Goal: Check status: Check status

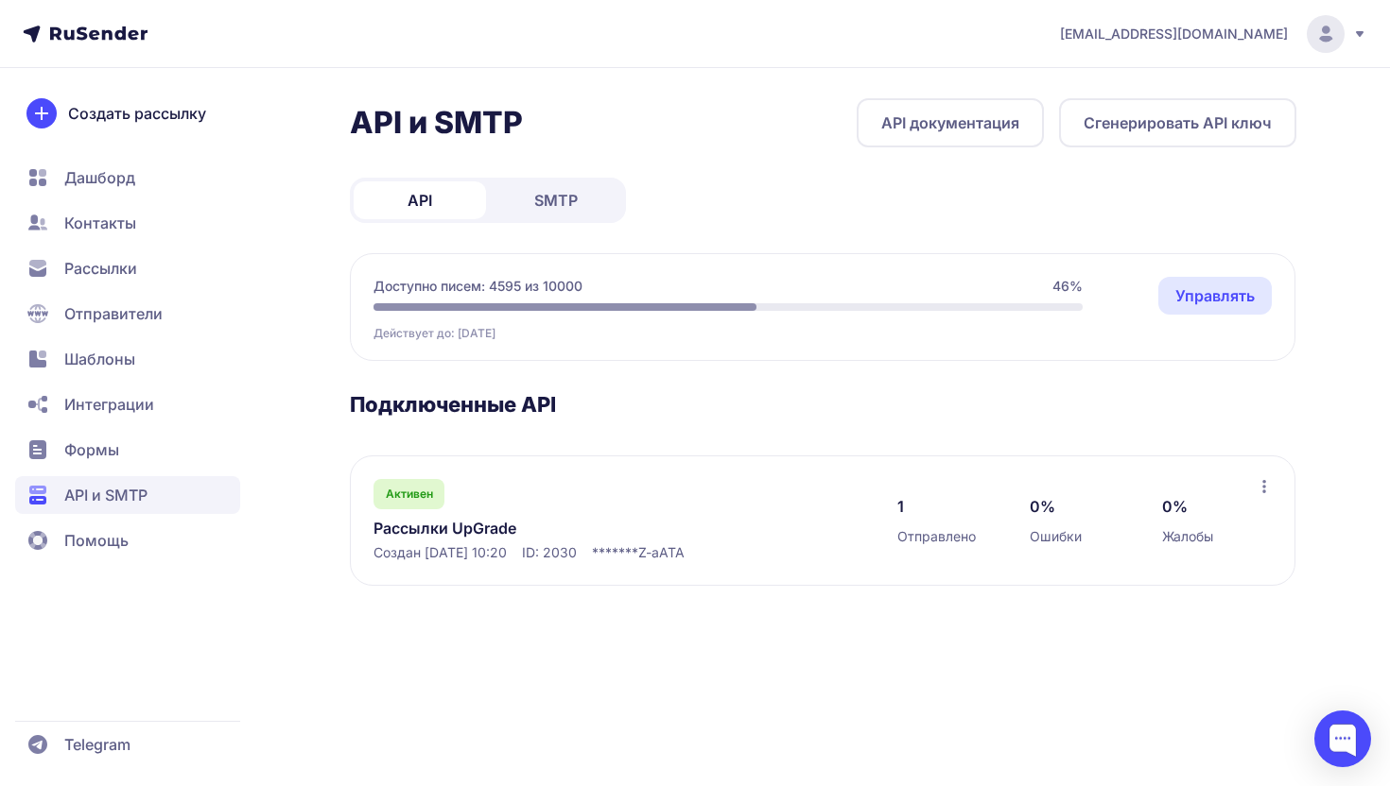
click at [482, 526] on link "Рассылки UpGrade" at bounding box center [567, 528] width 388 height 23
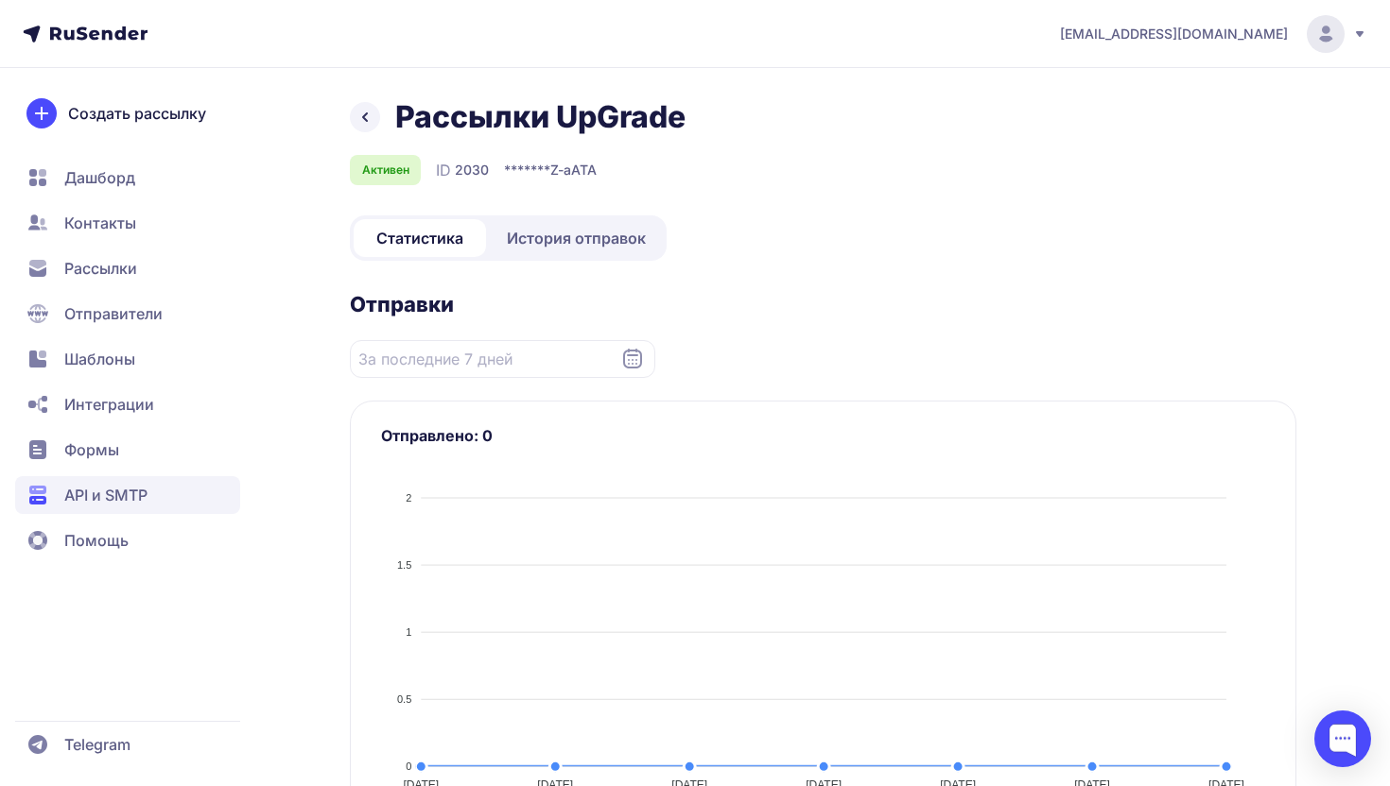
click at [560, 237] on span "История отправок" at bounding box center [576, 238] width 139 height 23
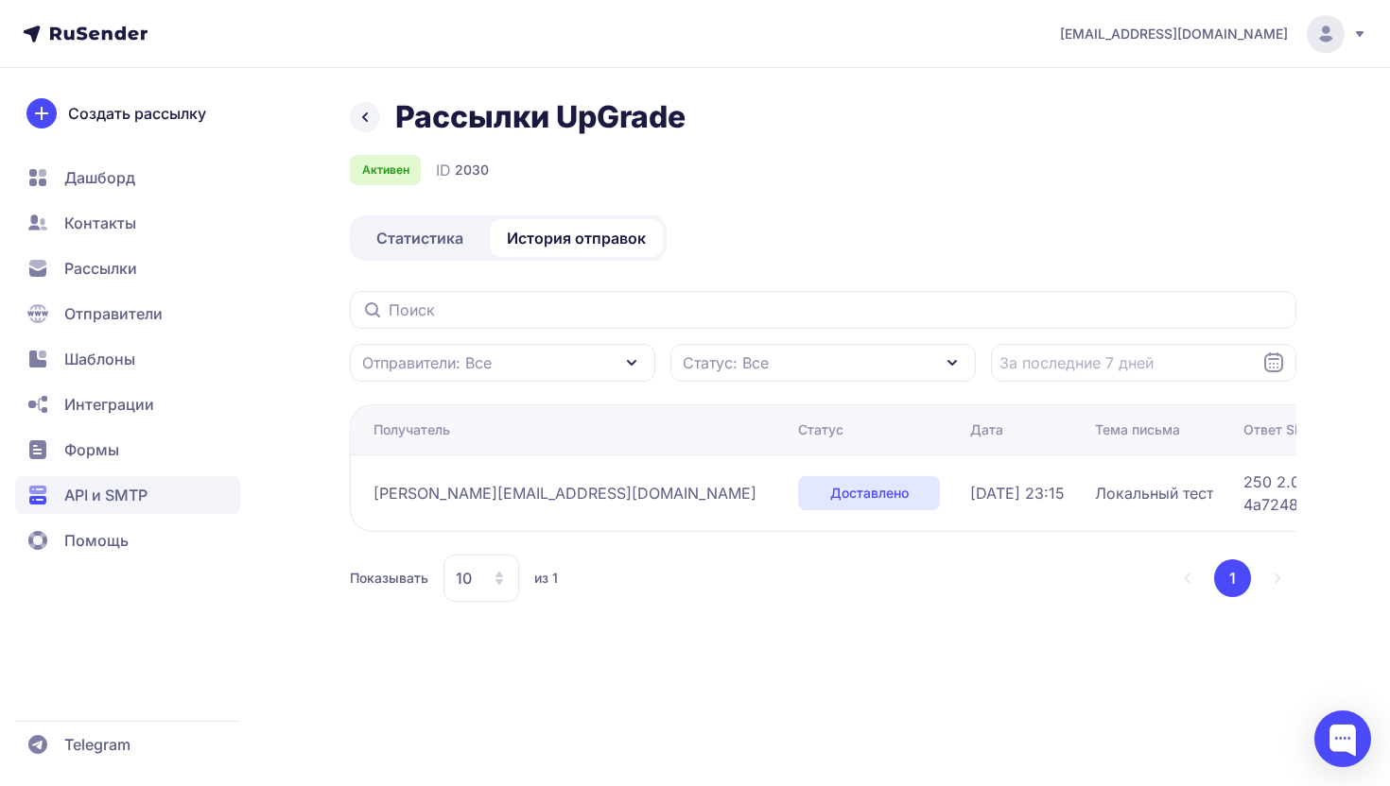
click at [517, 337] on div "Отправители: Все Статус: Все" at bounding box center [823, 336] width 946 height 91
click at [517, 335] on div "Отправители: Все Статус: Все" at bounding box center [823, 336] width 946 height 91
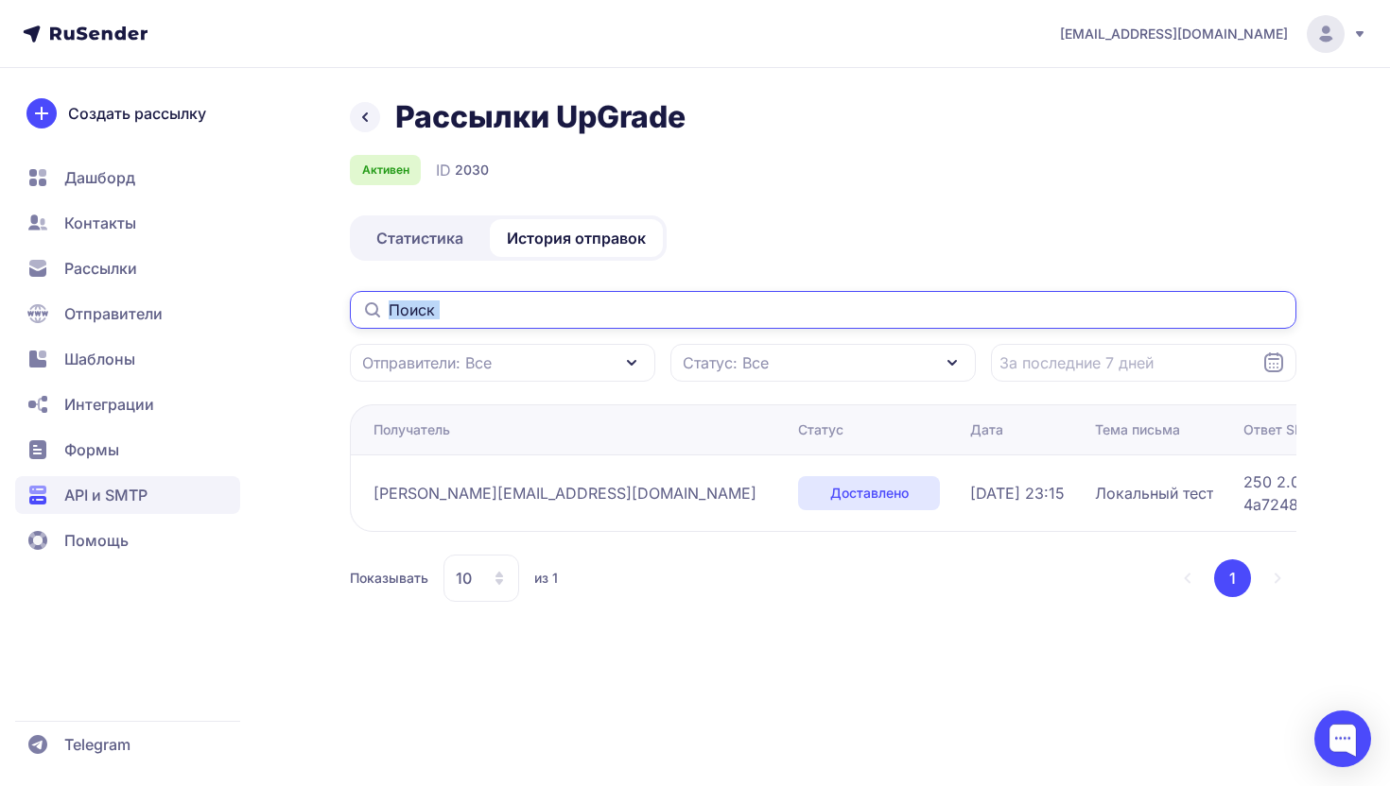
click at [505, 311] on input "text" at bounding box center [823, 310] width 946 height 38
click at [425, 310] on input "text" at bounding box center [823, 310] width 946 height 38
paste input "nastapoluda28@gmail.com"
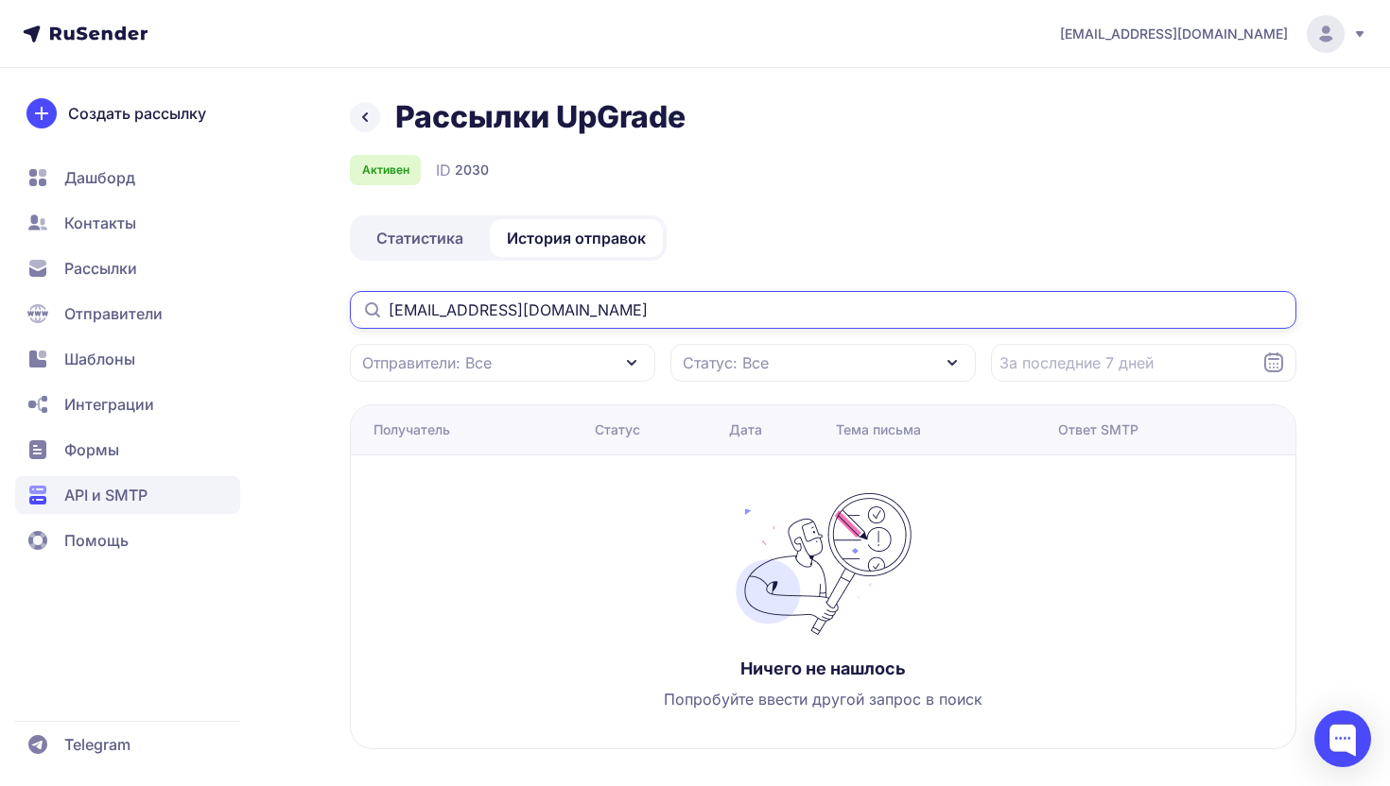
type input "nastapoluda28@gmail.com"
click at [512, 302] on input "nastapoluda28@gmail.com" at bounding box center [823, 310] width 946 height 38
click at [578, 312] on input "nastapoluda28@gmail.com" at bounding box center [823, 310] width 946 height 38
click at [543, 364] on div "Отправители: Все" at bounding box center [502, 363] width 305 height 38
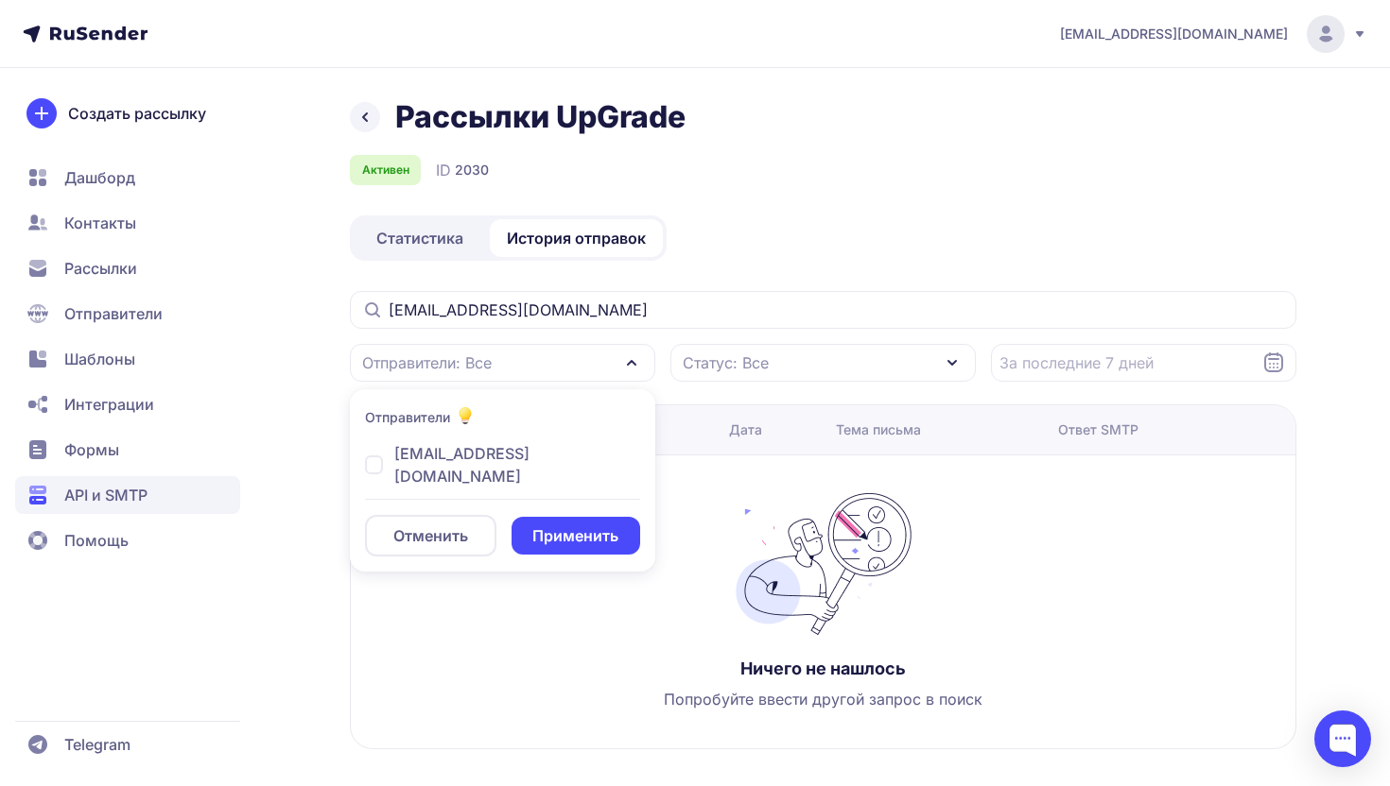
click at [543, 364] on div "Отправители: Все" at bounding box center [502, 363] width 305 height 38
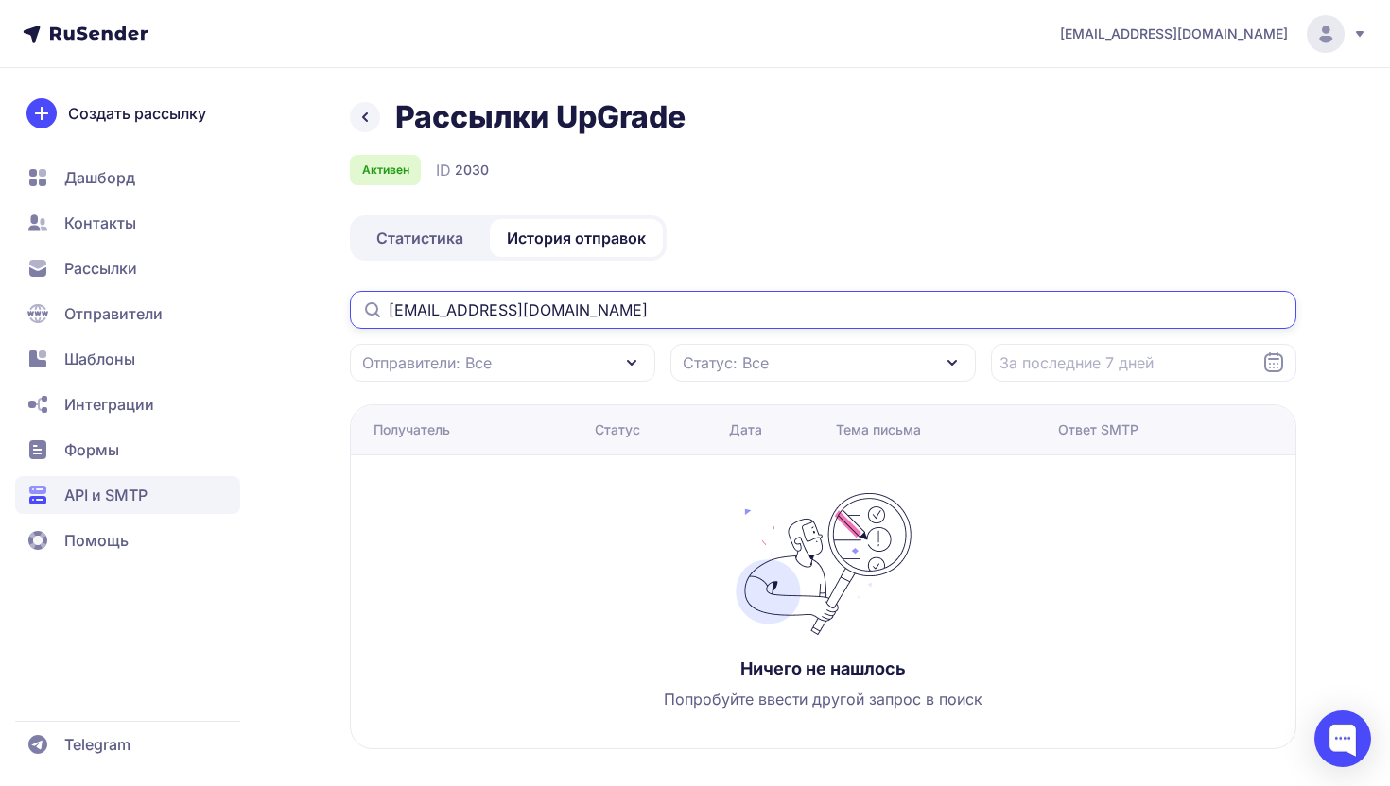
click at [590, 314] on input "[EMAIL_ADDRESS][DOMAIN_NAME]" at bounding box center [823, 310] width 946 height 38
type input "[EMAIL_ADDRESS][DOMAIN_NAME]"
click at [531, 305] on input "[EMAIL_ADDRESS][DOMAIN_NAME]" at bounding box center [823, 310] width 946 height 38
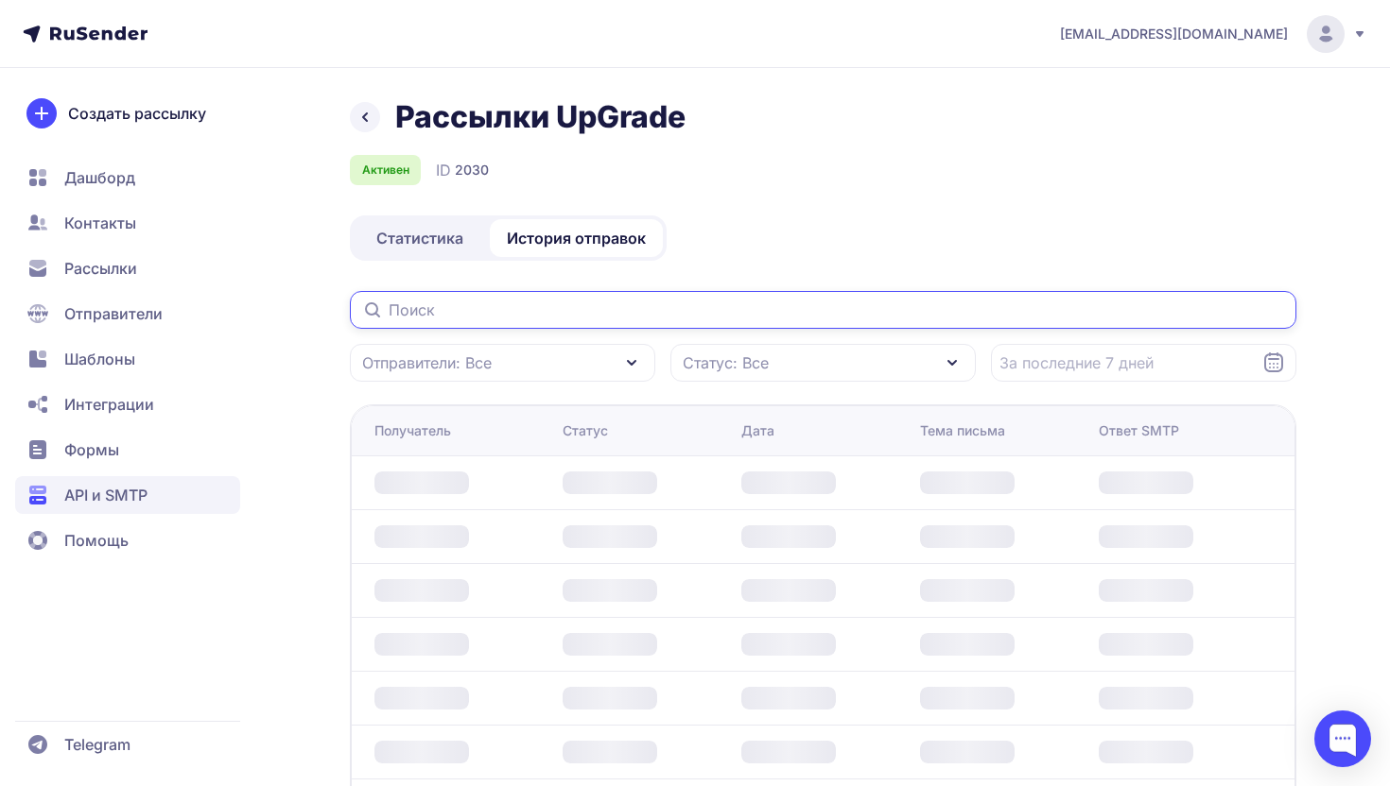
type input "[EMAIL_ADDRESS][DOMAIN_NAME]"
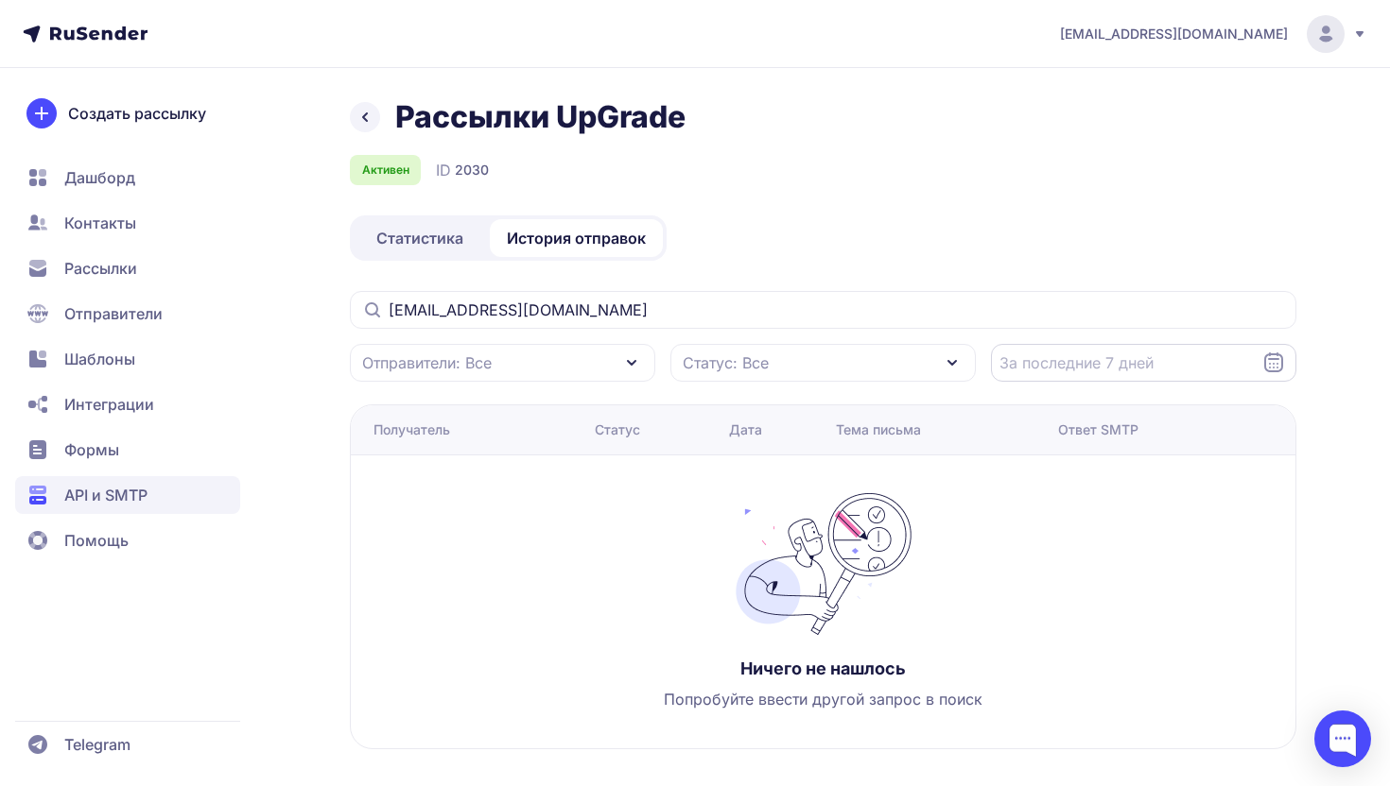
click at [1100, 371] on input "Datepicker input" at bounding box center [1143, 363] width 305 height 38
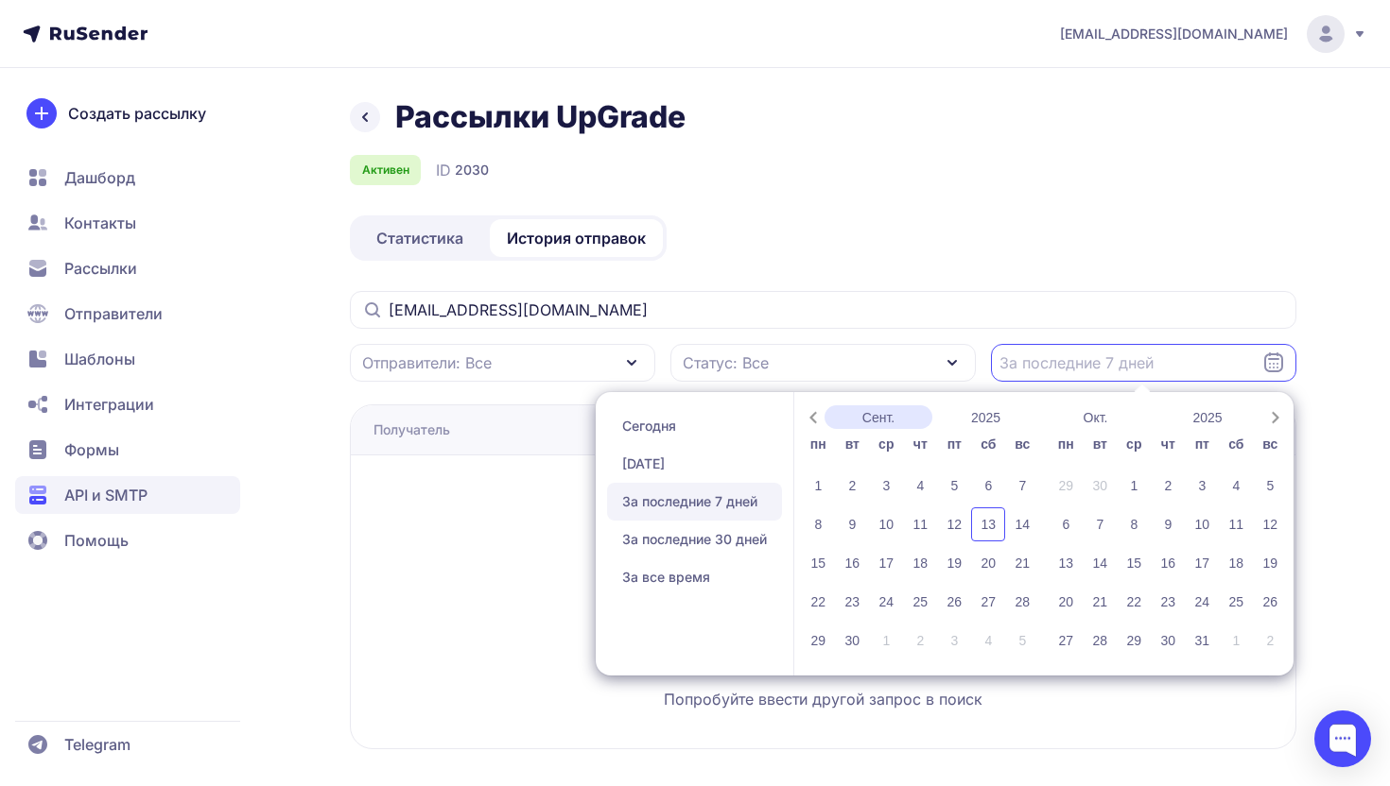
click at [882, 418] on button "Сент." at bounding box center [878, 418] width 108 height 24
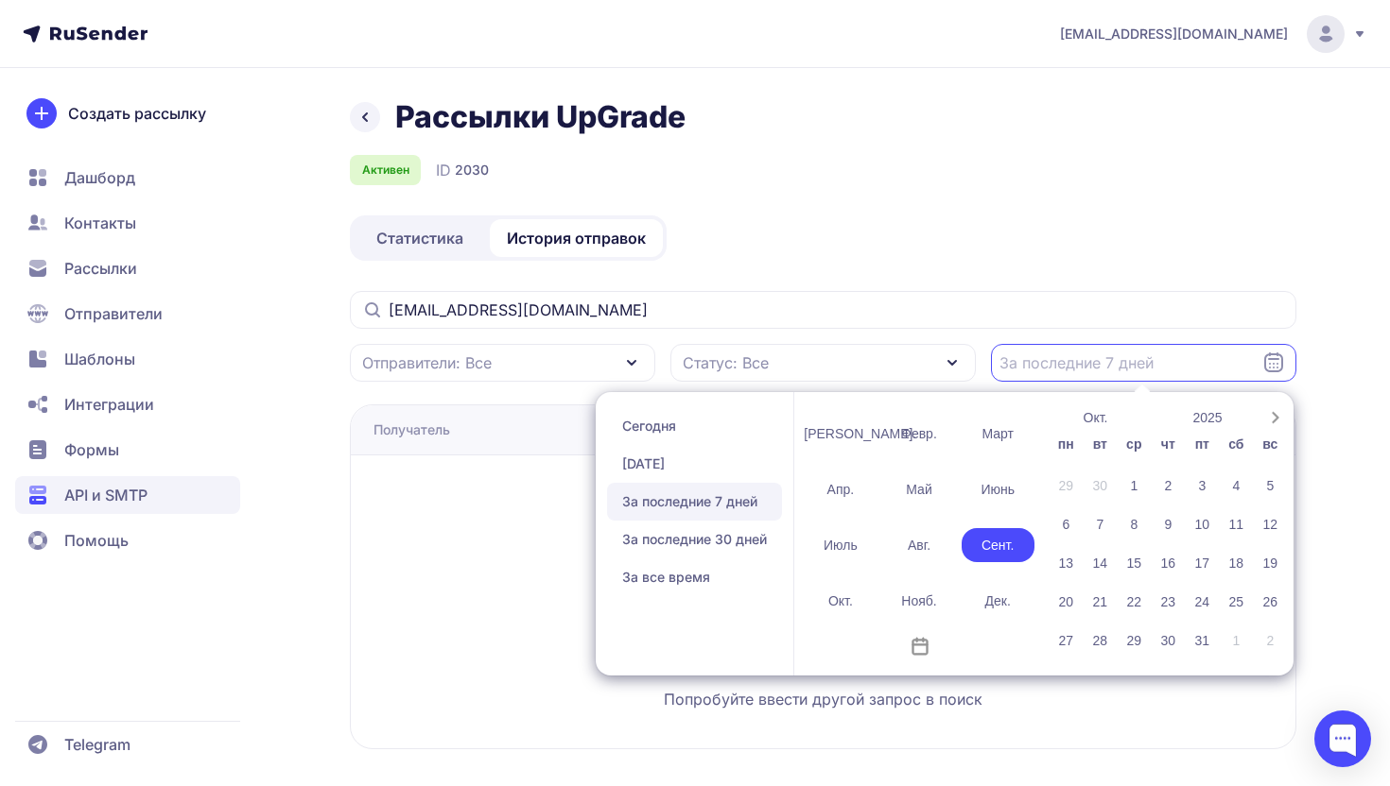
click at [1011, 552] on div "Сент." at bounding box center [997, 545] width 73 height 34
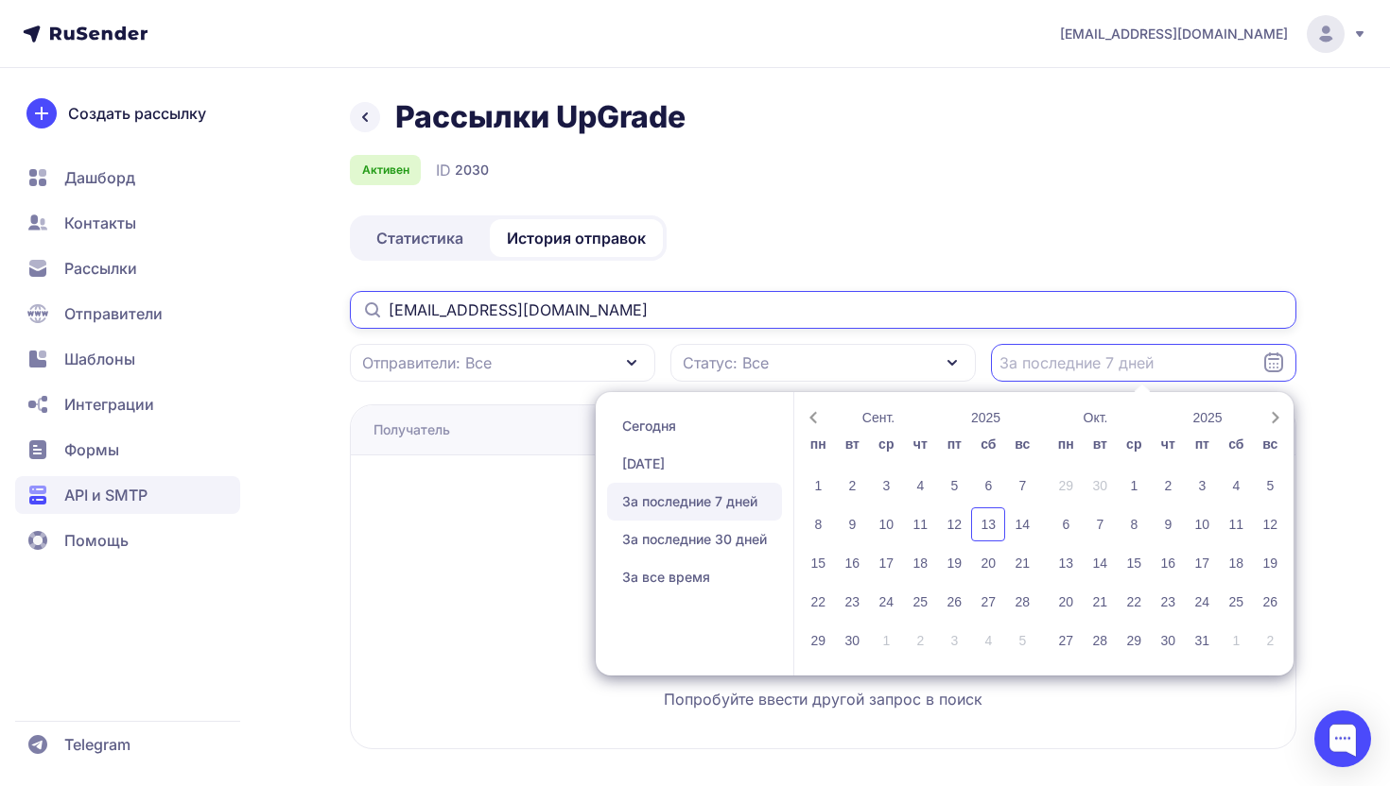
click at [1052, 328] on input "nastapoluda28@gmail.com" at bounding box center [823, 310] width 946 height 38
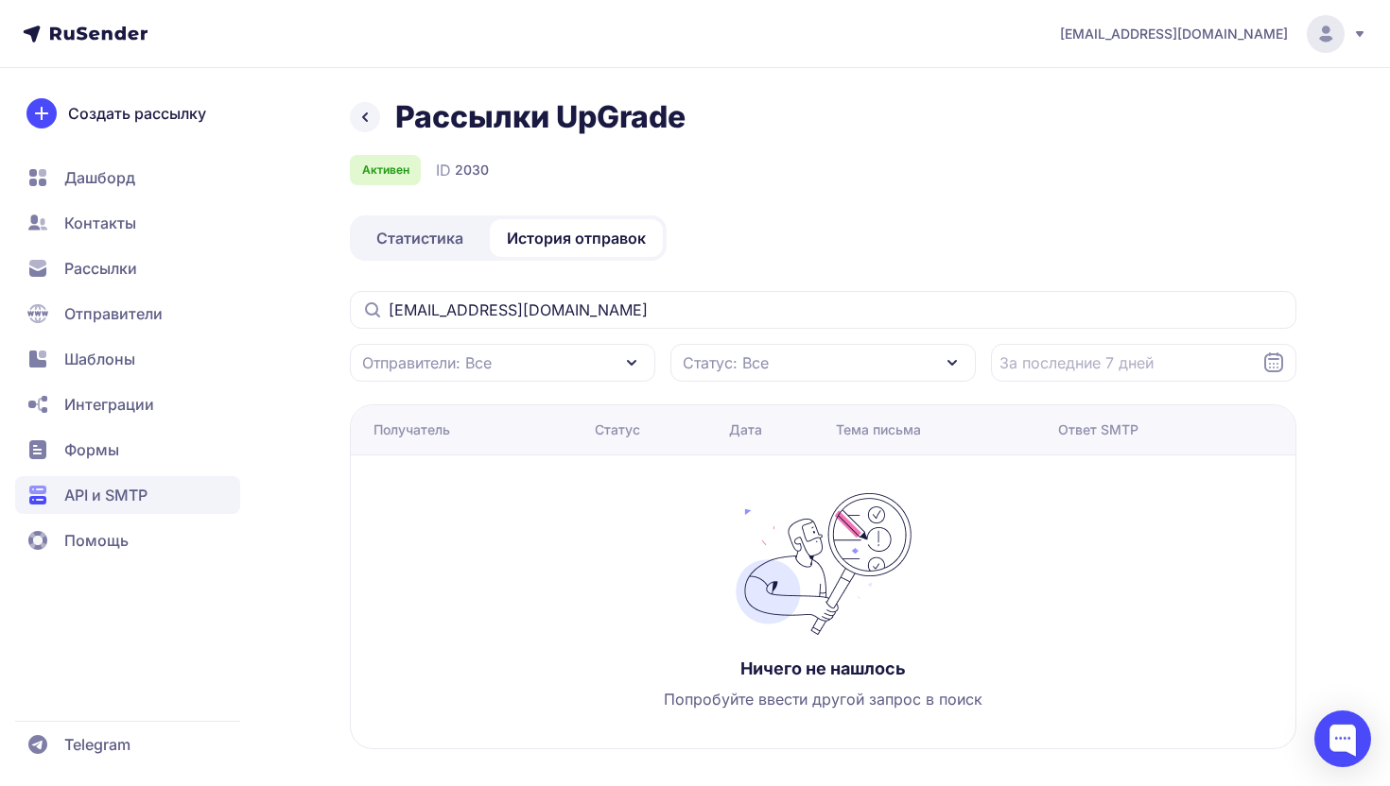
click at [578, 435] on div "Получатель" at bounding box center [476, 430] width 206 height 19
click at [627, 431] on div "Статус" at bounding box center [617, 430] width 45 height 19
click at [378, 431] on div "Получатель" at bounding box center [411, 430] width 77 height 19
